Goal: Task Accomplishment & Management: Manage account settings

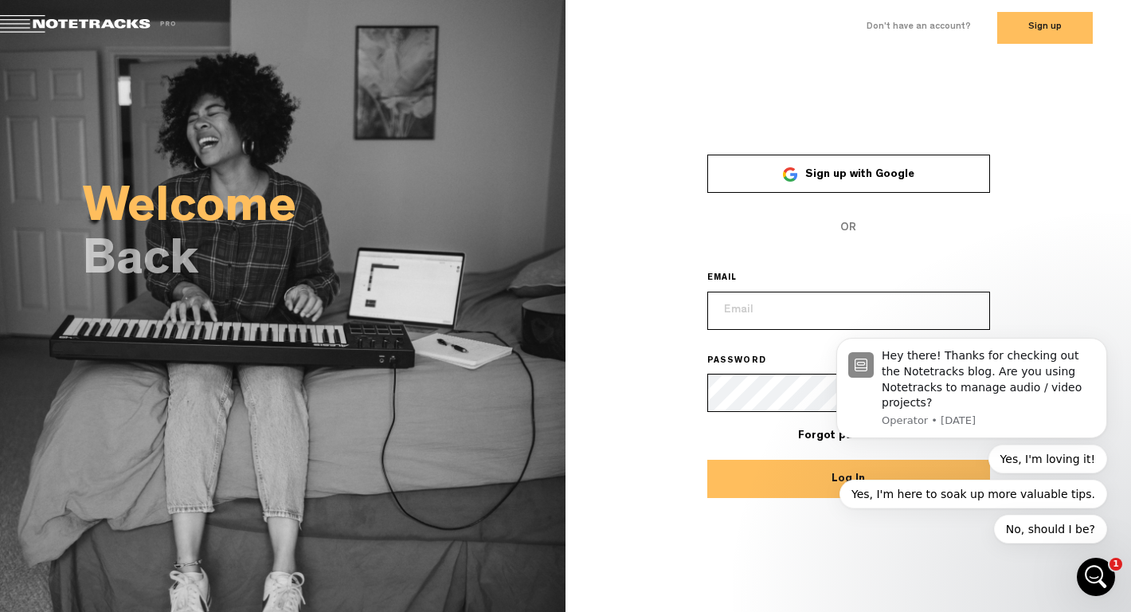
click at [746, 320] on input "email" at bounding box center [848, 310] width 283 height 38
click at [1084, 583] on div "Open Intercom Messenger" at bounding box center [1093, 574] width 53 height 53
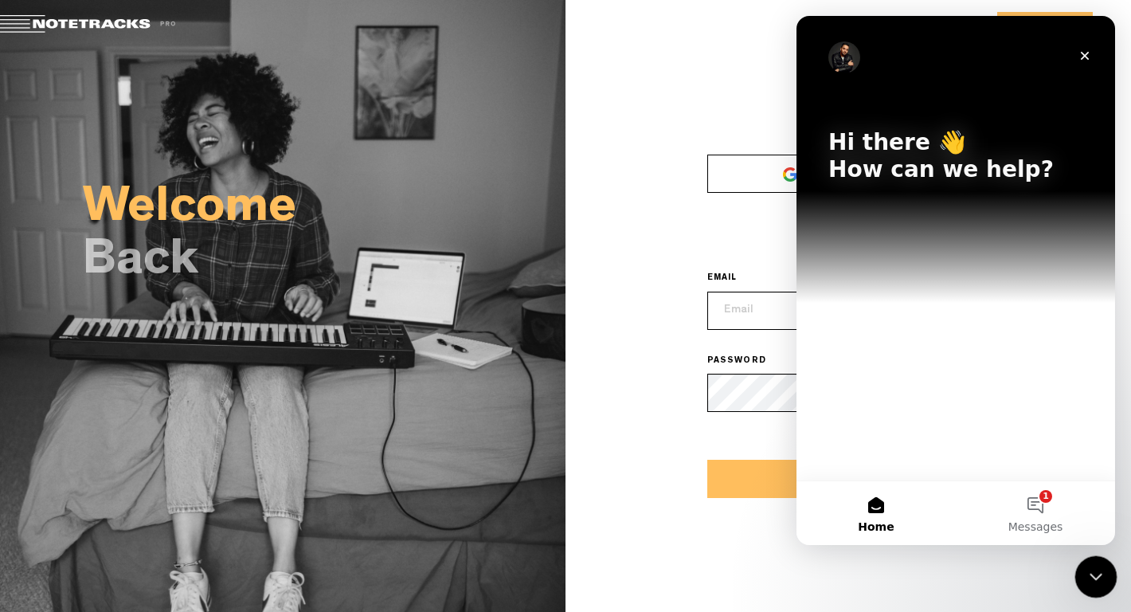
click at [1097, 583] on icon "Close Intercom Messenger" at bounding box center [1093, 574] width 19 height 19
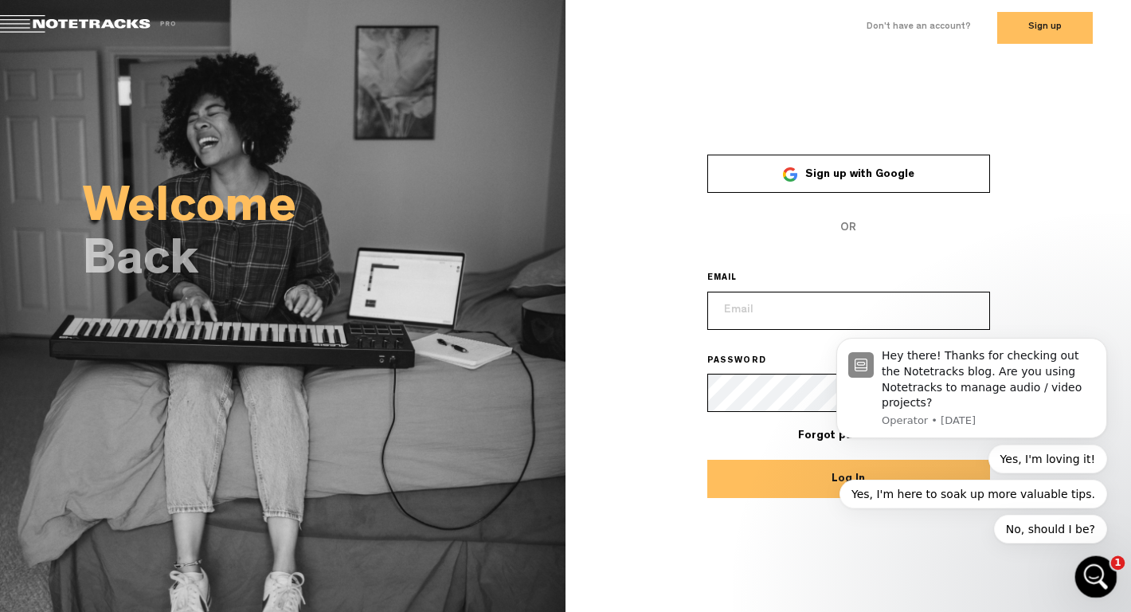
click at [1100, 569] on icon "Open Intercom Messenger" at bounding box center [1094, 574] width 26 height 26
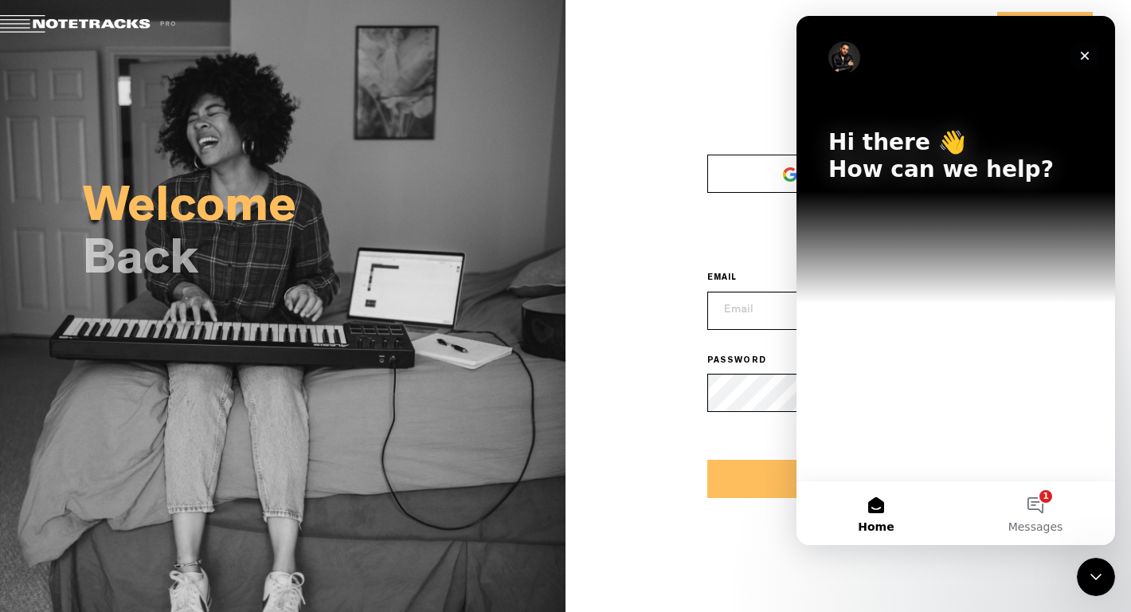
click at [1088, 60] on icon "Close" at bounding box center [1084, 55] width 13 height 13
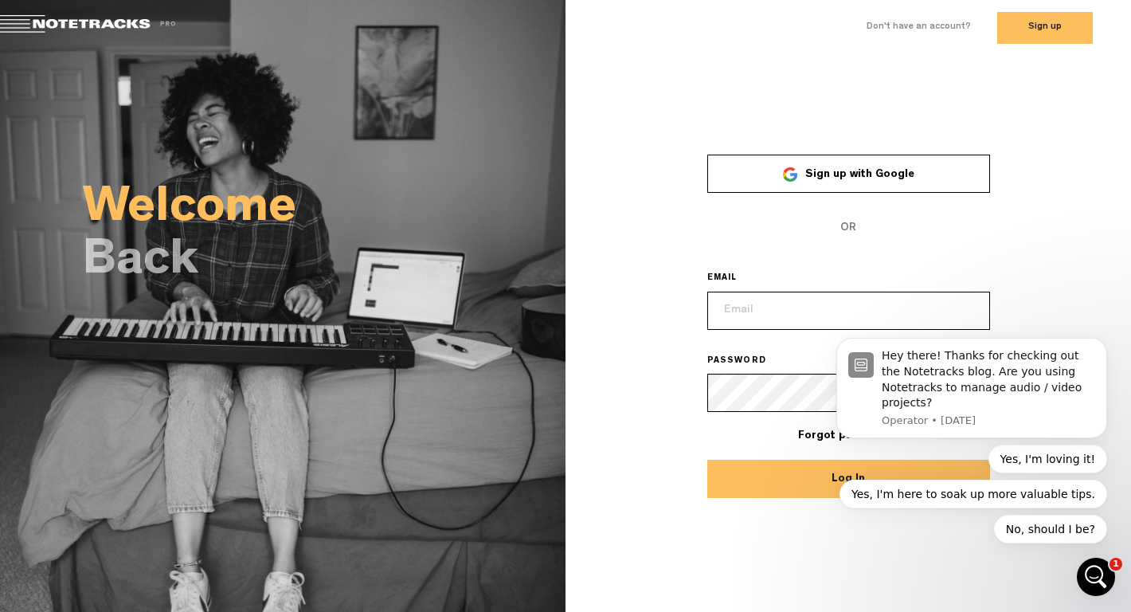
click at [819, 295] on input "email" at bounding box center [848, 310] width 283 height 38
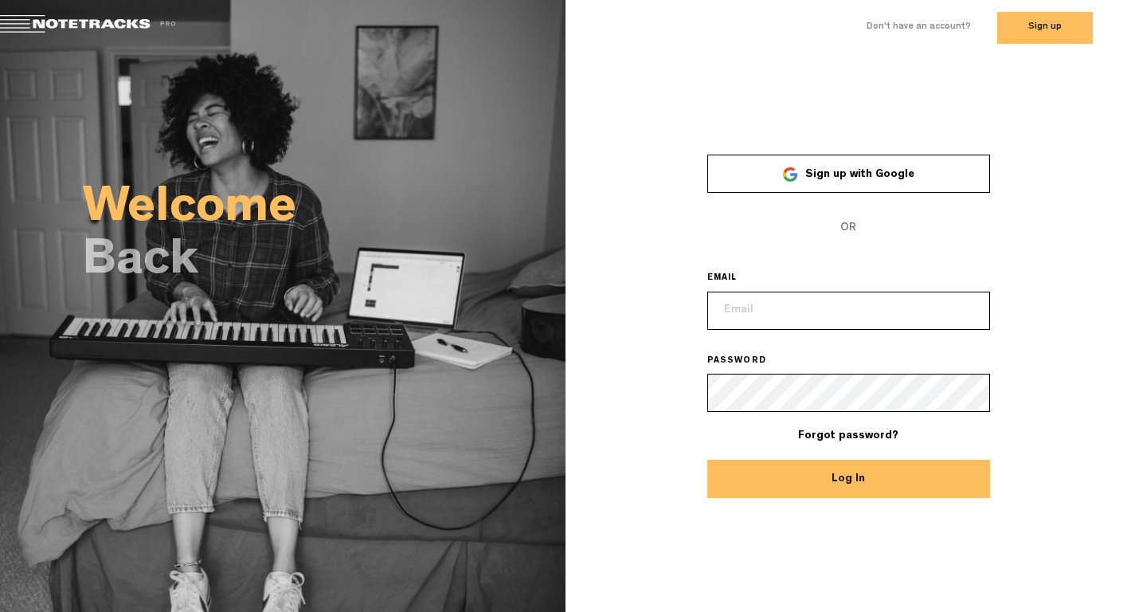
click at [793, 319] on input "email" at bounding box center [848, 310] width 283 height 38
type input "kam@notetracks.com"
click at [707, 459] on button "Log In" at bounding box center [848, 478] width 283 height 38
